Goal: Book appointment/travel/reservation

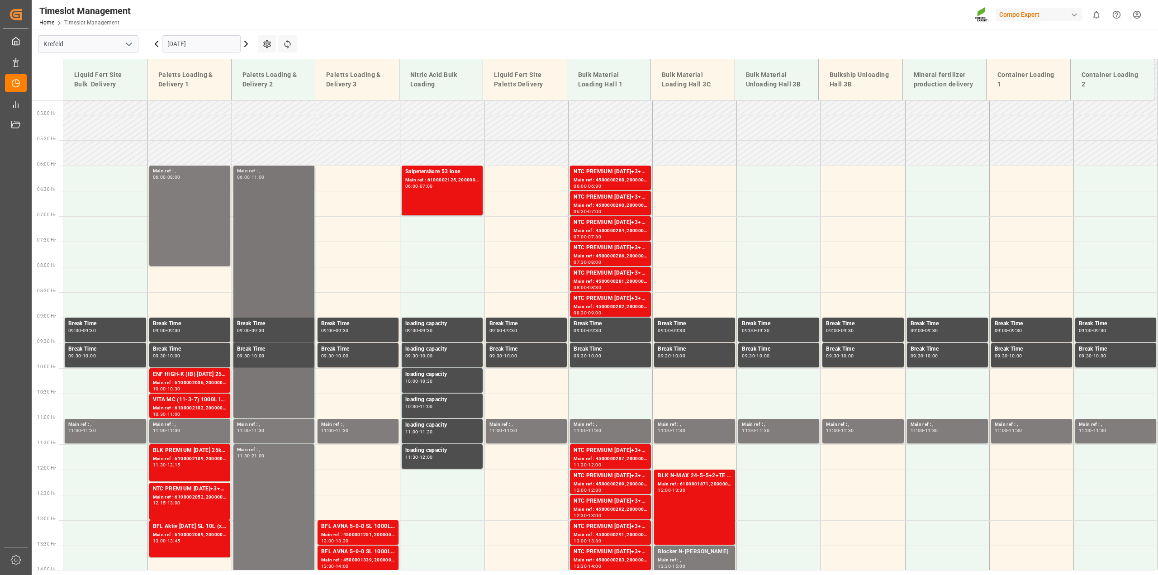
scroll to position [217, 0]
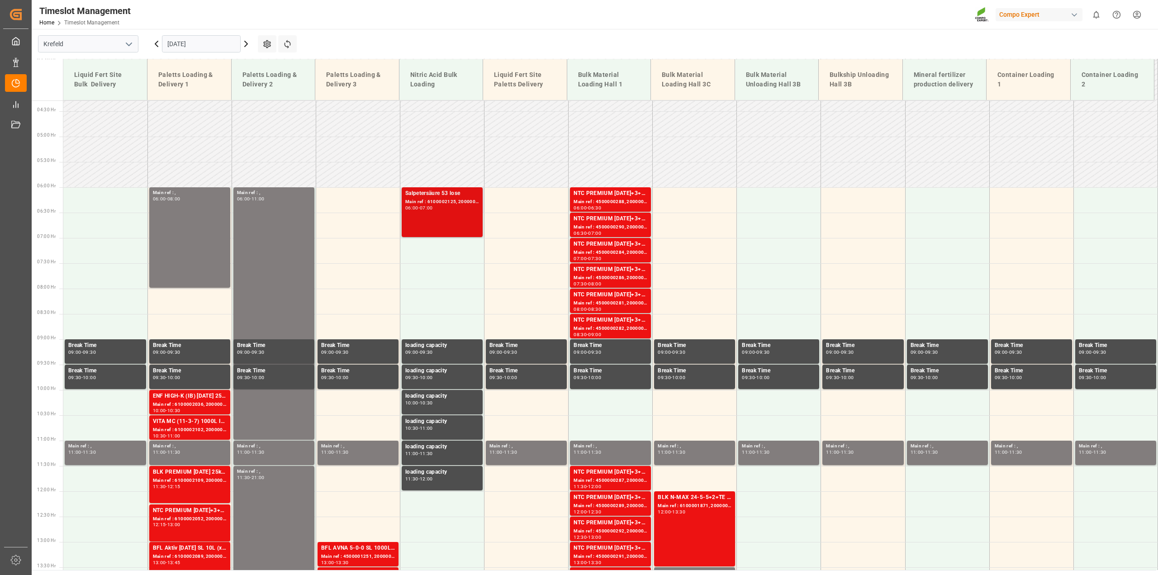
click at [443, 203] on div "Main ref : 6100002125, 2000001647" at bounding box center [442, 202] width 74 height 8
click at [243, 44] on icon at bounding box center [246, 43] width 11 height 11
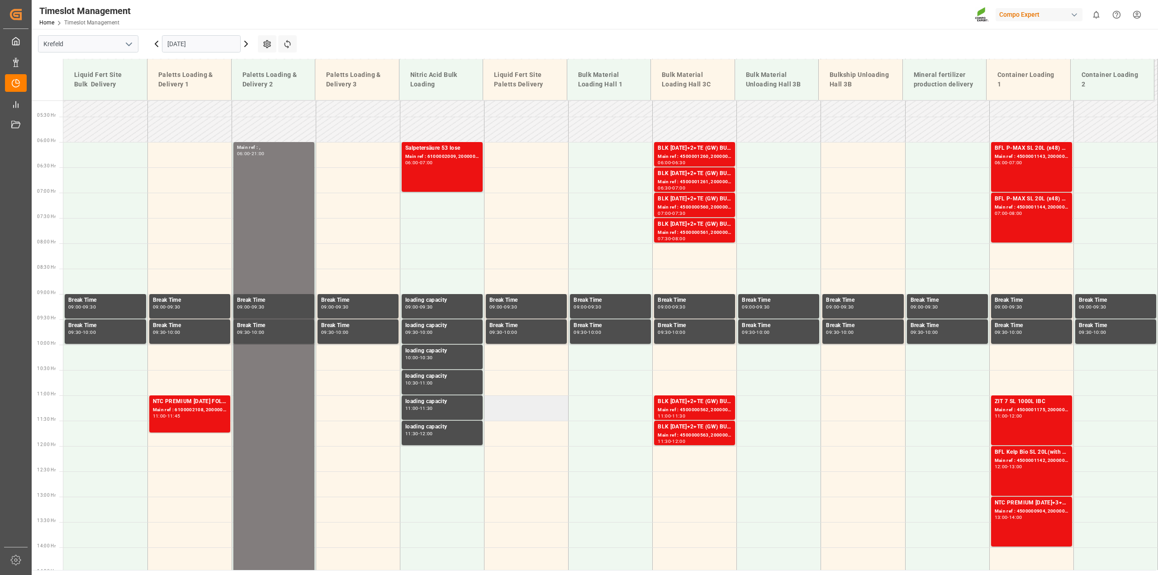
scroll to position [81, 0]
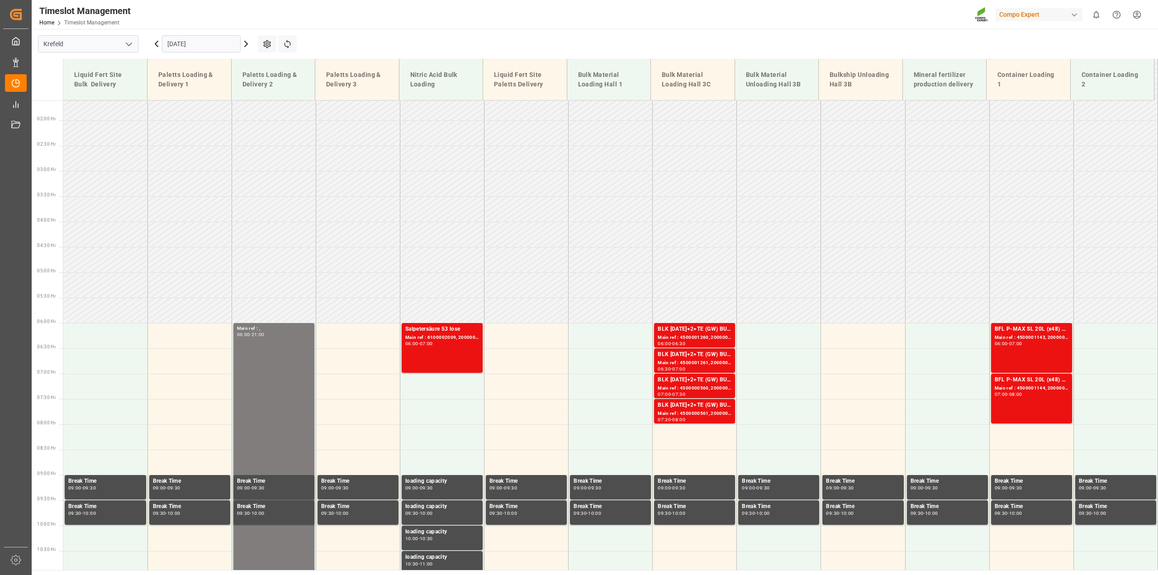
click at [244, 47] on icon at bounding box center [246, 43] width 11 height 11
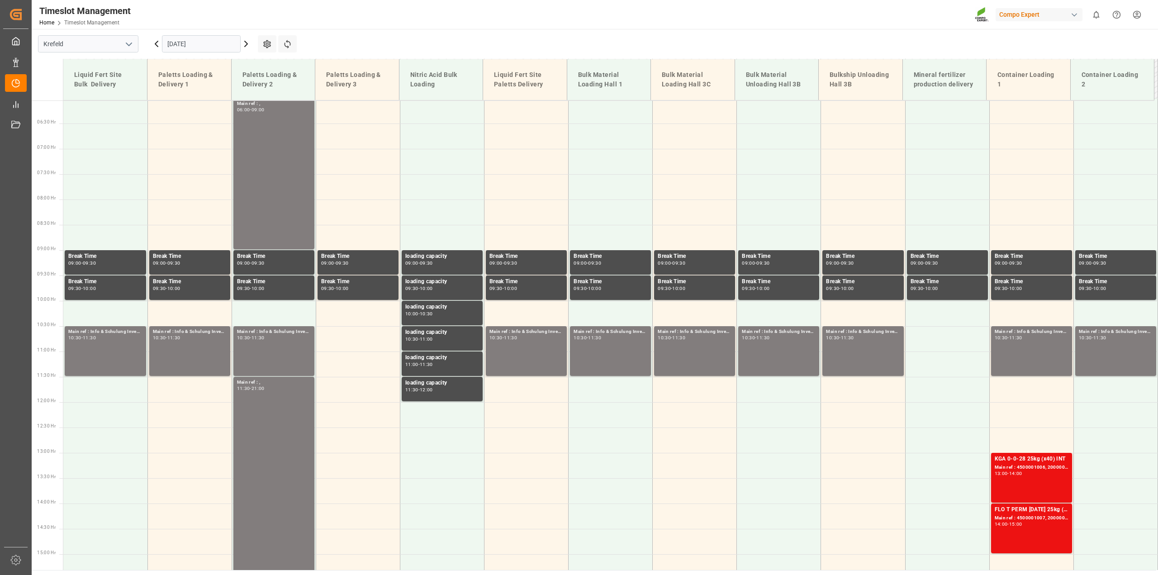
scroll to position [307, 0]
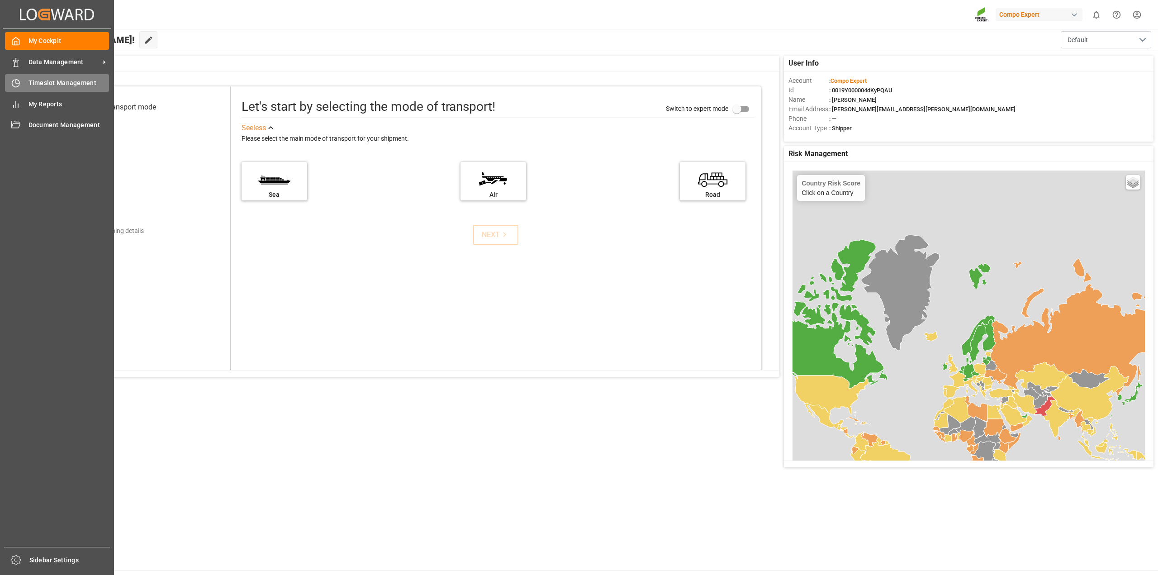
click at [23, 82] on div "Timeslot Management Timeslot Management" at bounding box center [57, 83] width 104 height 18
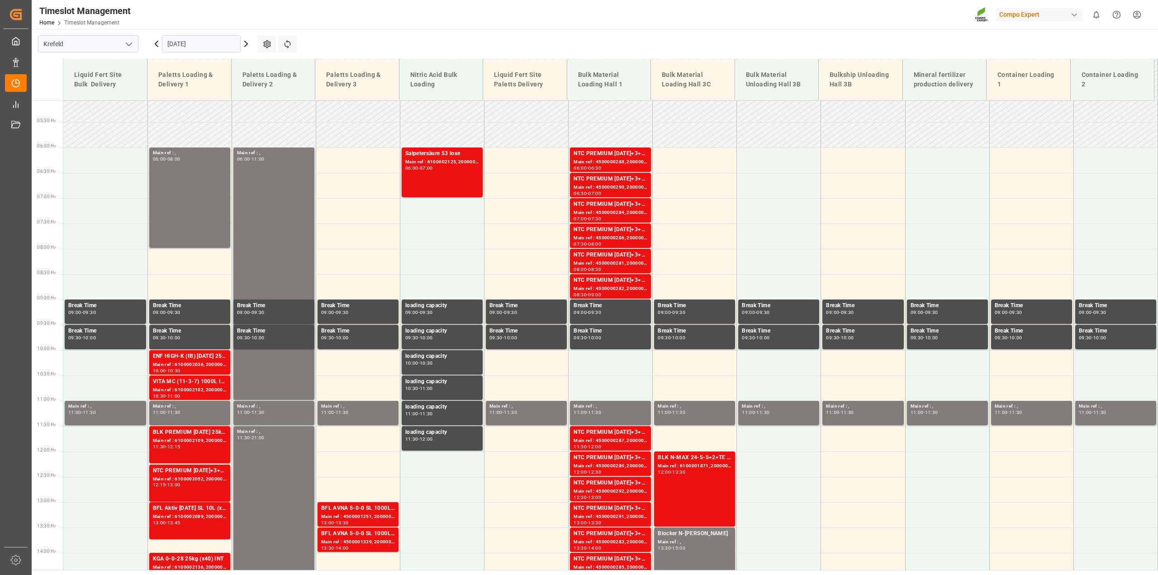
scroll to position [317, 0]
